Goal: Task Accomplishment & Management: Manage account settings

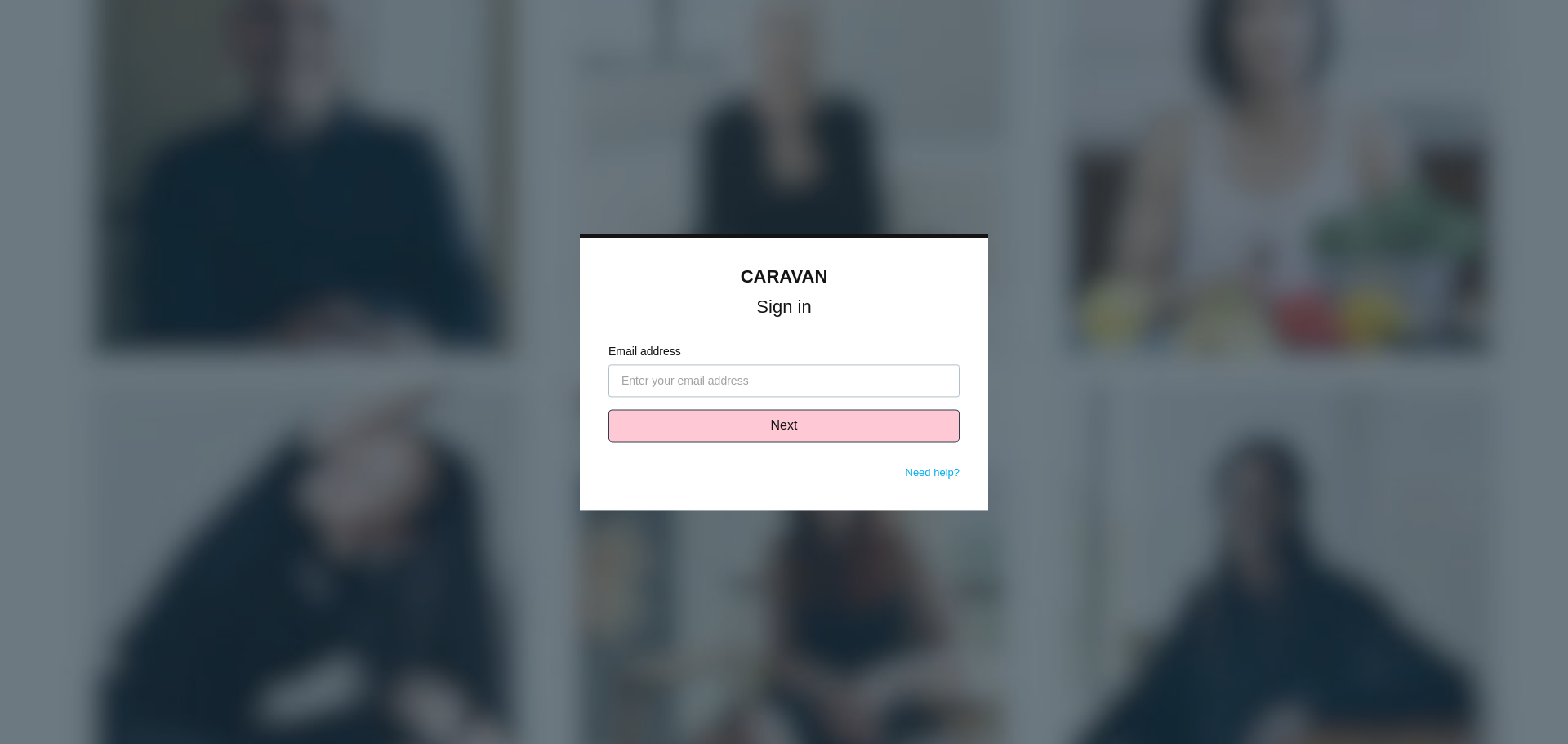
type input "[EMAIL_ADDRESS][DOMAIN_NAME]"
click at [776, 430] on button "Next" at bounding box center [783, 425] width 351 height 33
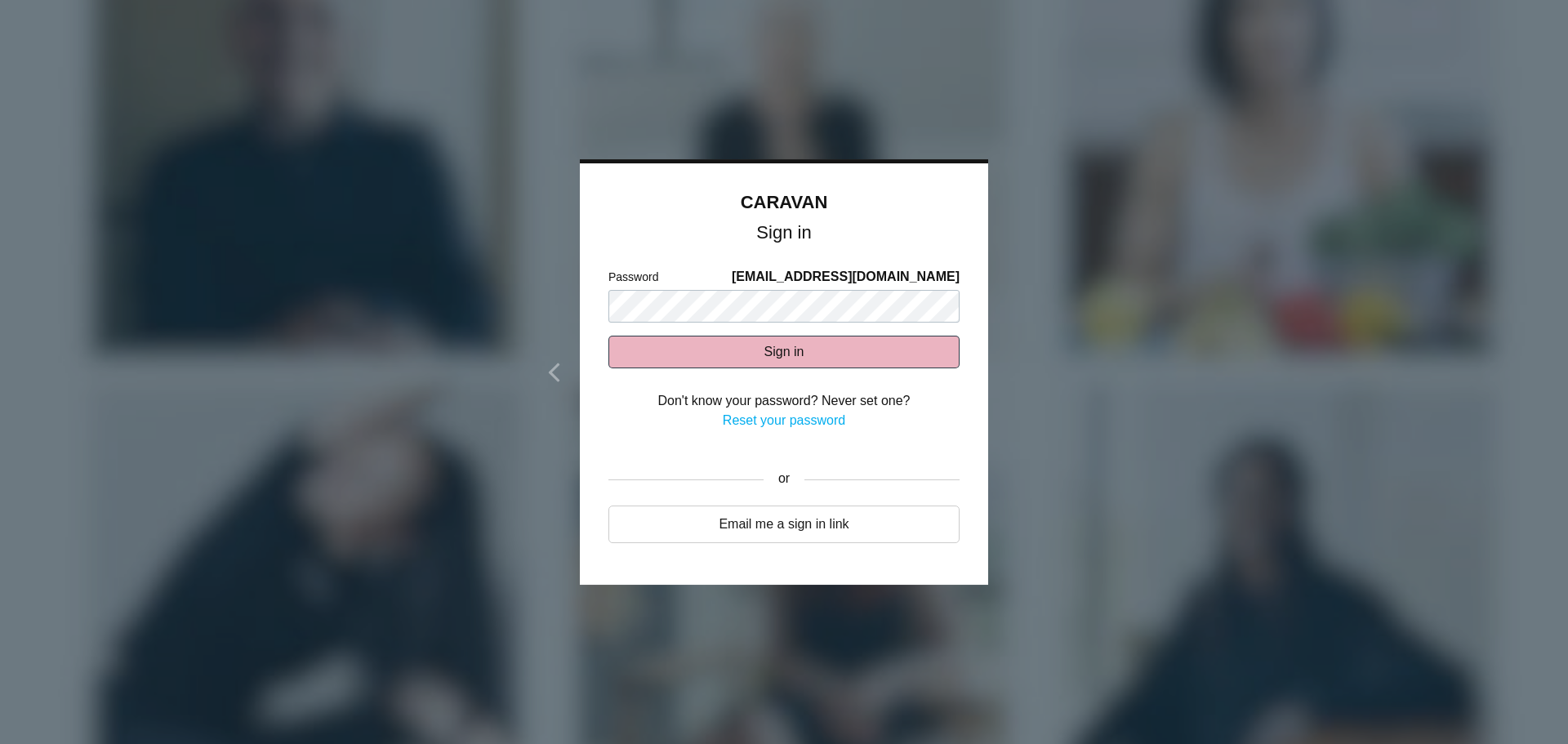
click at [771, 349] on button "Sign in" at bounding box center [783, 352] width 351 height 33
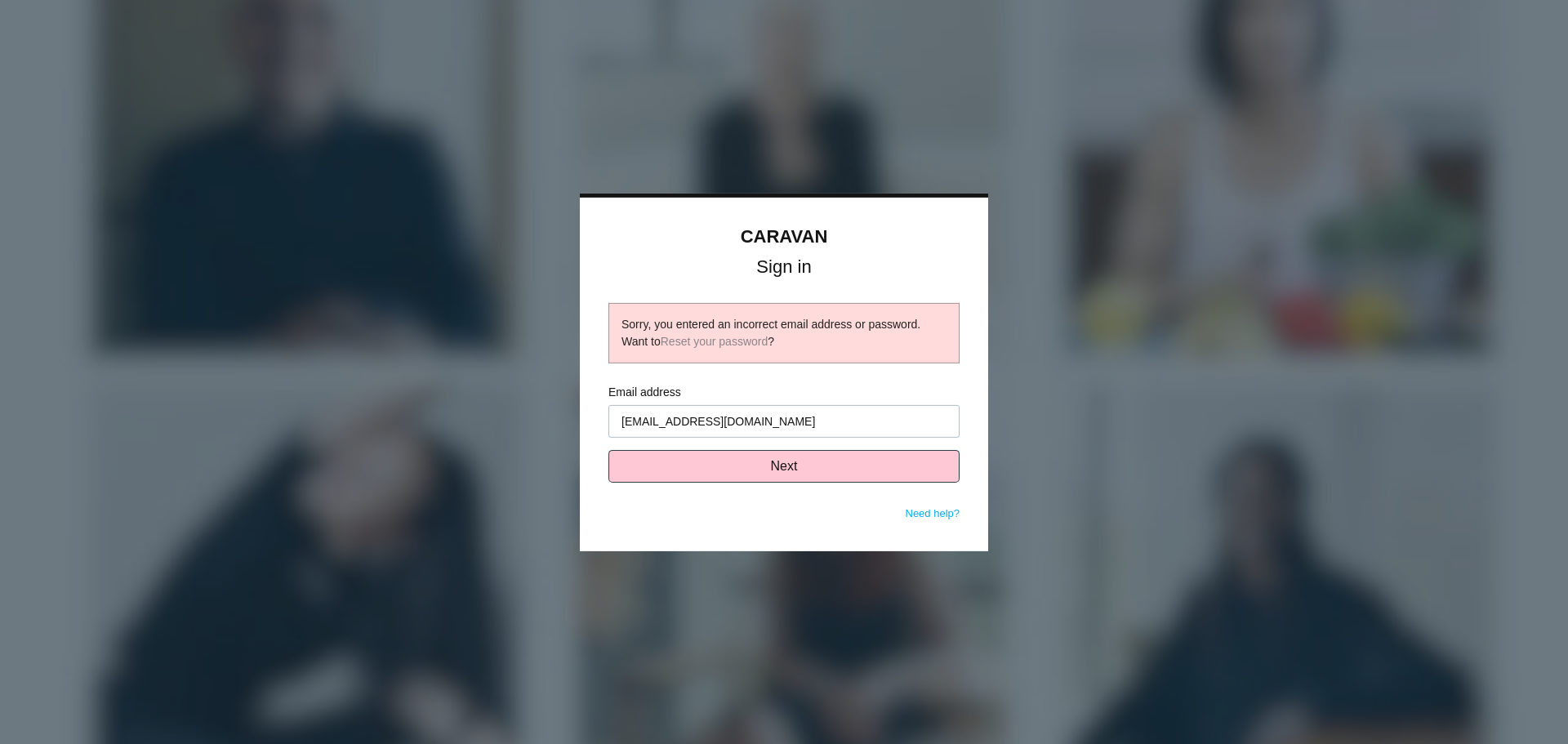
click at [746, 419] on input "pdixon@saxllp.com" at bounding box center [783, 422] width 351 height 33
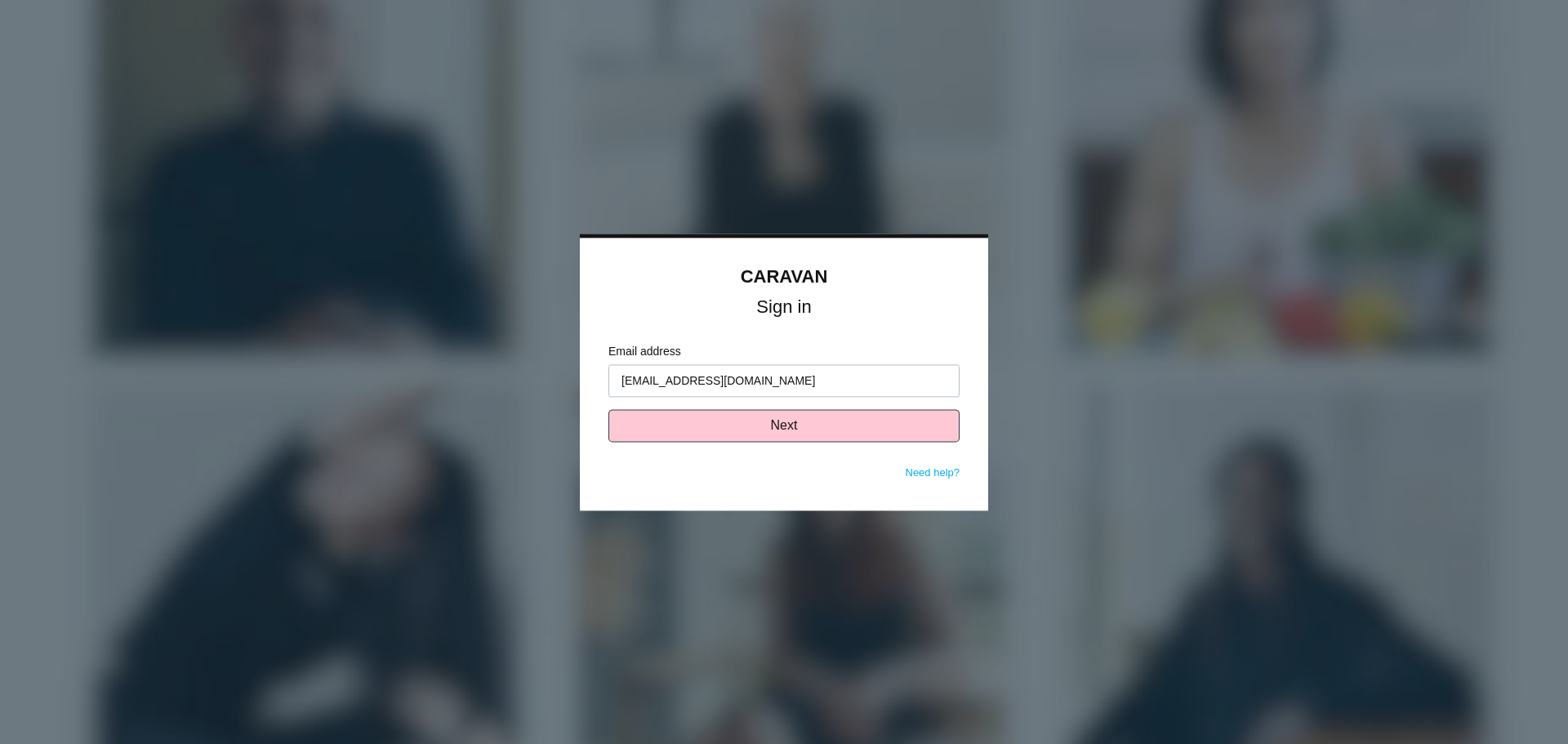
type input "[EMAIL_ADDRESS][DOMAIN_NAME]"
click at [792, 427] on button "Next" at bounding box center [783, 425] width 351 height 33
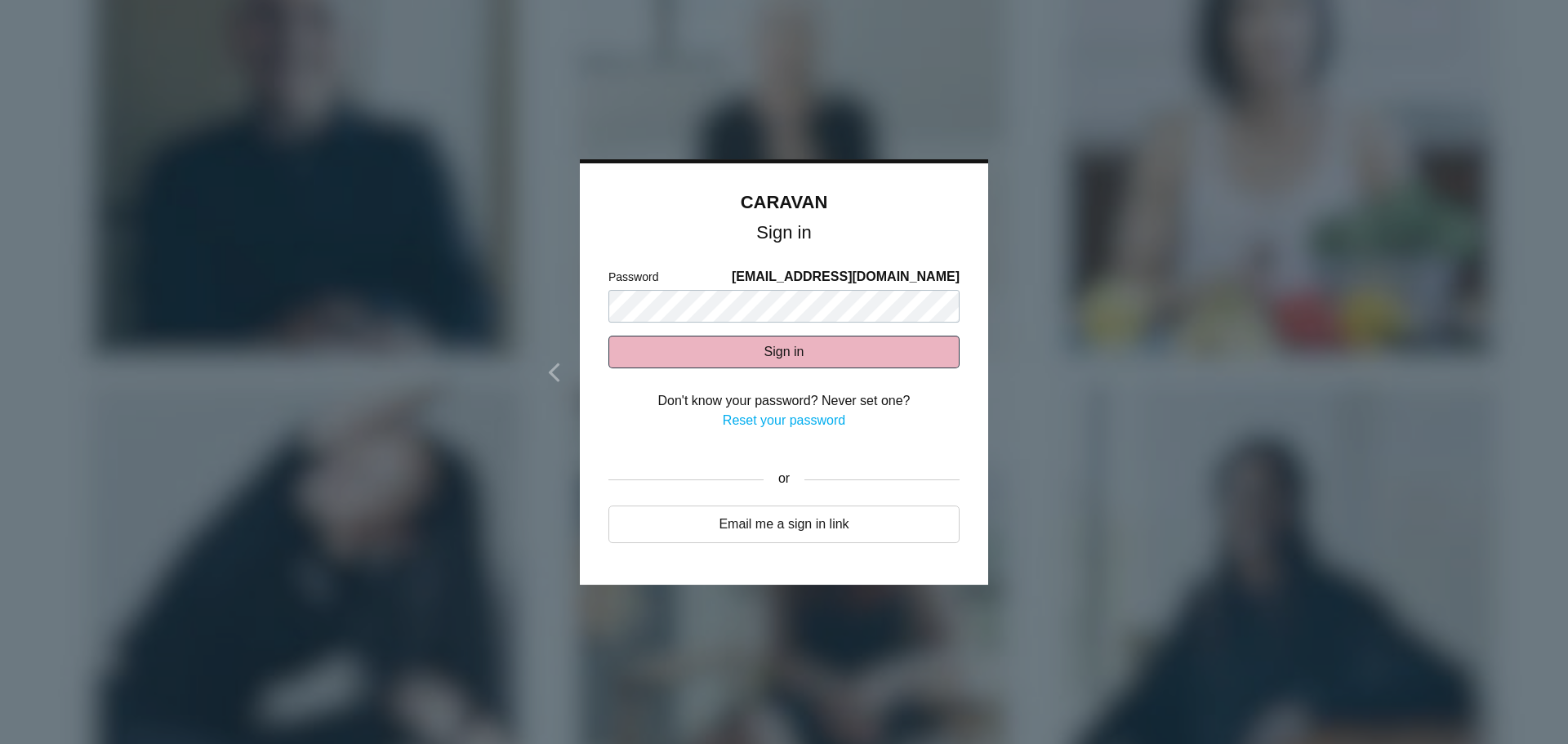
click at [784, 351] on button "Sign in" at bounding box center [783, 352] width 351 height 33
